Goal: Task Accomplishment & Management: Use online tool/utility

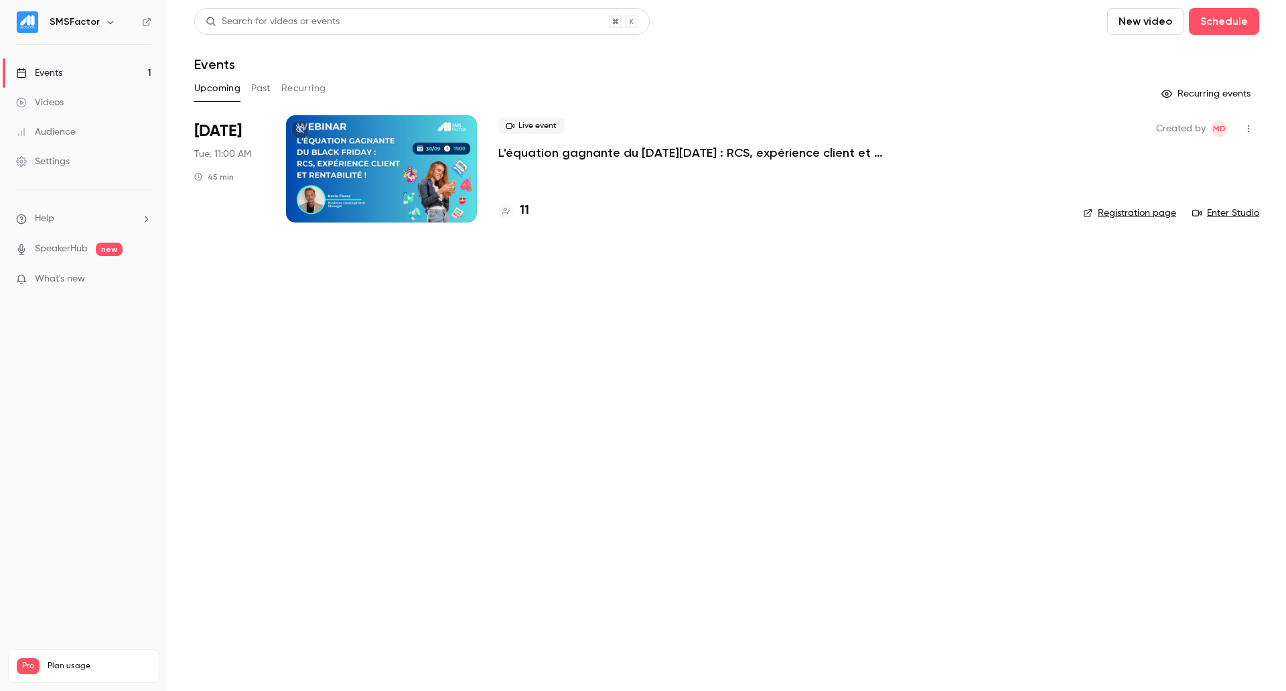
click at [595, 416] on main "Search for videos or events New video Schedule Events Upcoming Past Recurring R…" at bounding box center [726, 345] width 1119 height 691
click at [566, 147] on p "L'équation gagnante du [DATE][DATE] : RCS, expérience client et rentabilité !" at bounding box center [699, 153] width 402 height 16
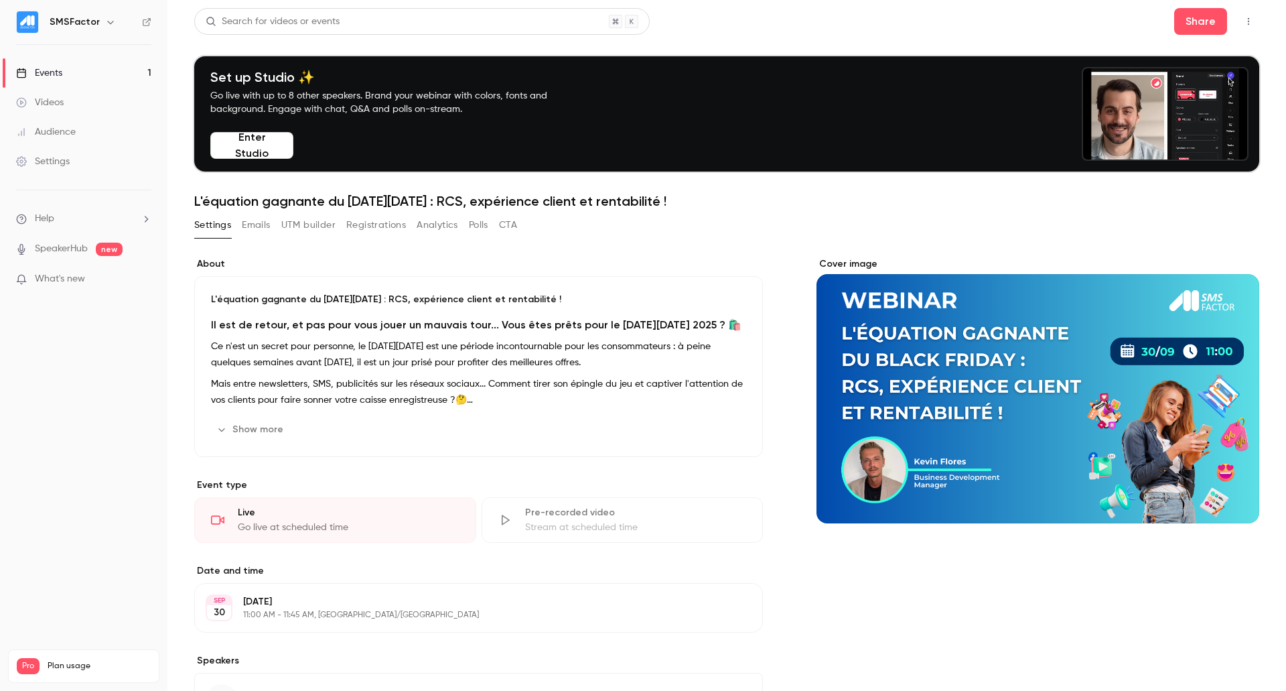
click at [316, 223] on button "UTM builder" at bounding box center [308, 224] width 54 height 21
